Goal: Communication & Community: Answer question/provide support

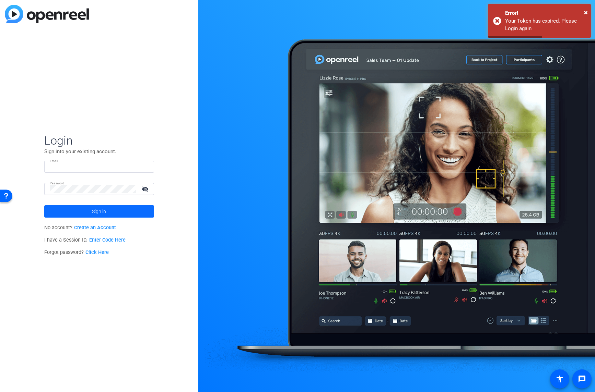
type input "DH.Openreel2@devlinhair.com"
click at [110, 210] on span at bounding box center [99, 211] width 110 height 16
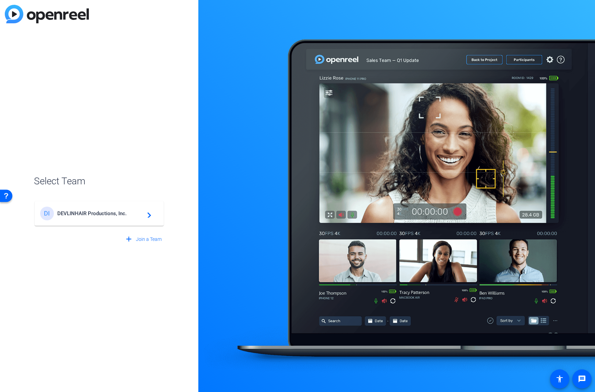
click at [108, 214] on span "DEVLINHAIR Productions, Inc." at bounding box center [100, 214] width 86 height 6
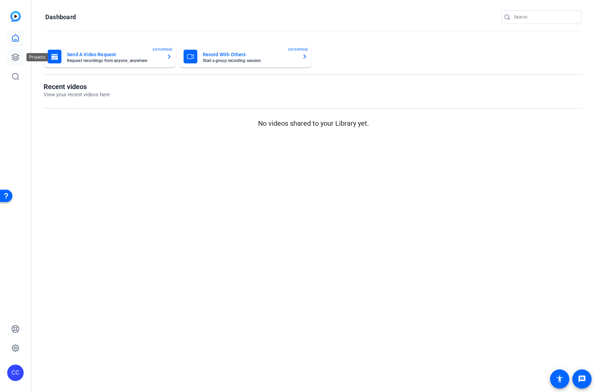
click at [11, 57] on icon at bounding box center [15, 57] width 8 height 8
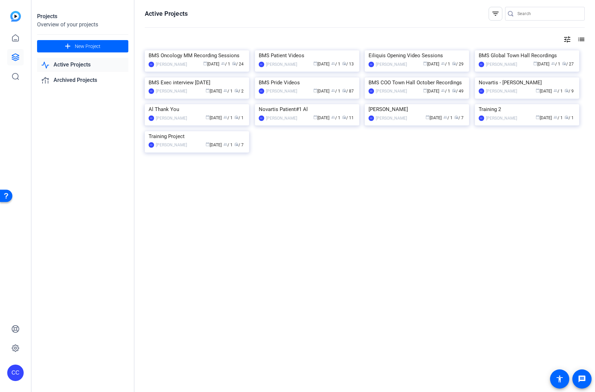
click at [90, 66] on link "Active Projects" at bounding box center [82, 65] width 91 height 14
click at [179, 50] on img at bounding box center [197, 50] width 104 height 0
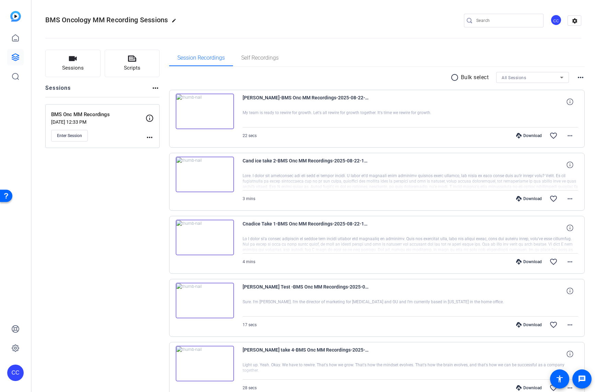
click at [91, 121] on p "Aug 18, 2025 @ 12:33 PM" at bounding box center [98, 121] width 94 height 5
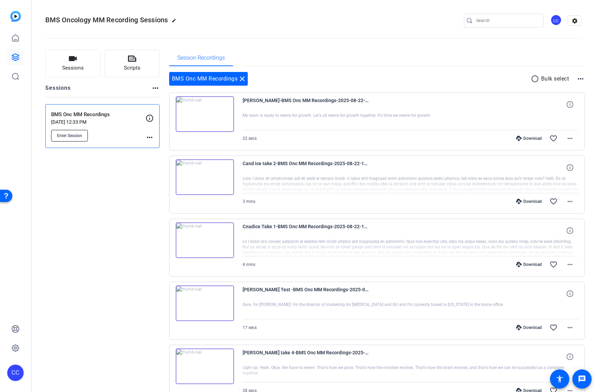
click at [86, 131] on button "Enter Session" at bounding box center [69, 136] width 37 height 12
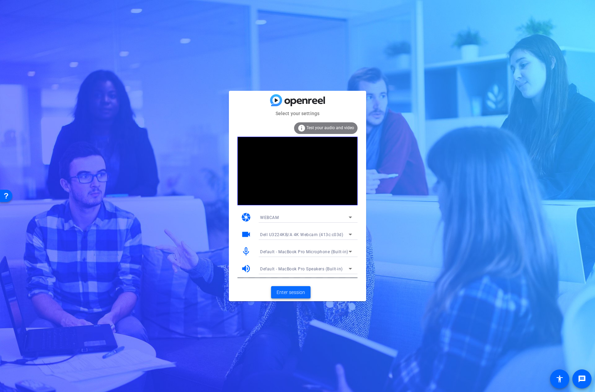
click at [296, 292] on span "Enter session" at bounding box center [291, 292] width 28 height 7
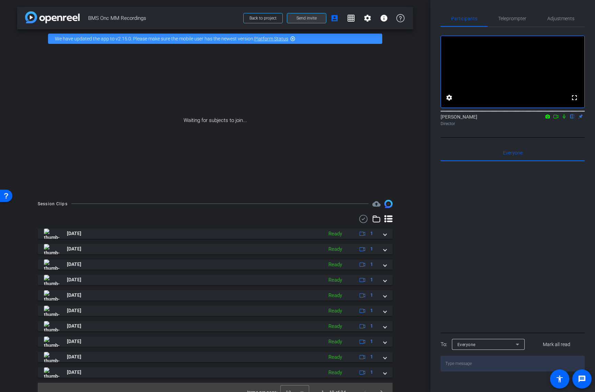
click at [299, 22] on span at bounding box center [306, 18] width 39 height 16
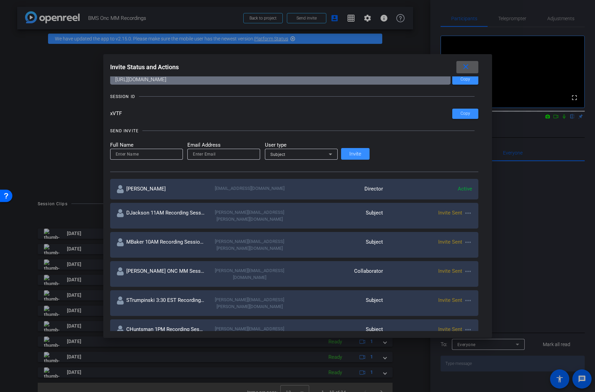
scroll to position [73, 0]
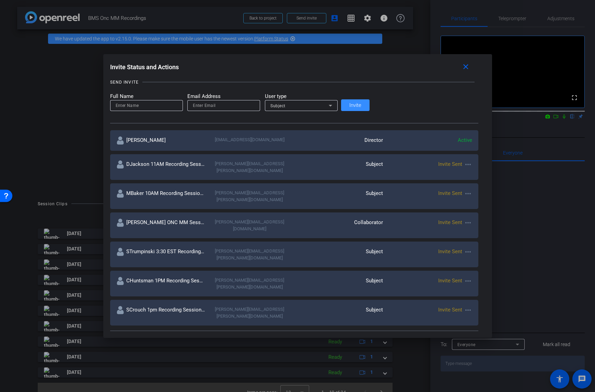
click at [464, 219] on mat-icon "more_horiz" at bounding box center [468, 223] width 8 height 8
click at [428, 232] on span "Re-Send Invite" at bounding box center [451, 232] width 51 height 8
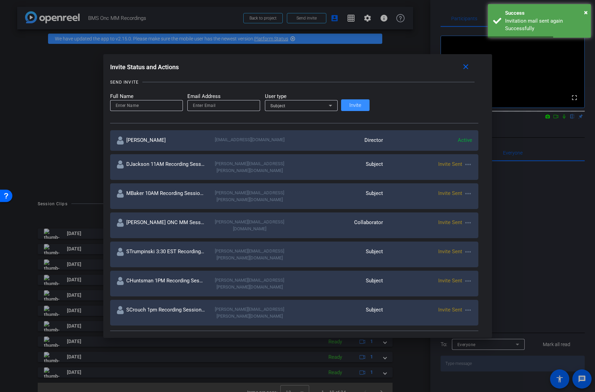
click at [480, 210] on div at bounding box center [297, 196] width 595 height 392
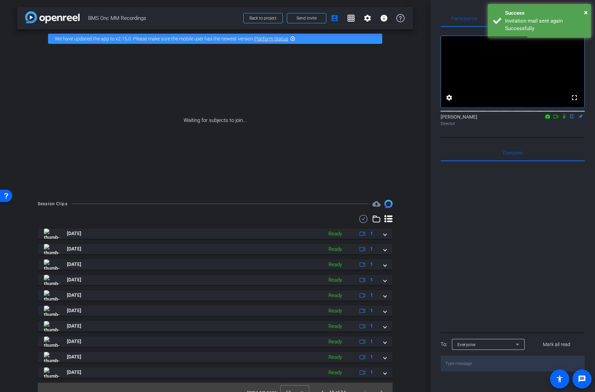
click at [564, 119] on icon at bounding box center [563, 116] width 5 height 5
click at [557, 118] on icon at bounding box center [555, 116] width 5 height 3
